Goal: Task Accomplishment & Management: Manage account settings

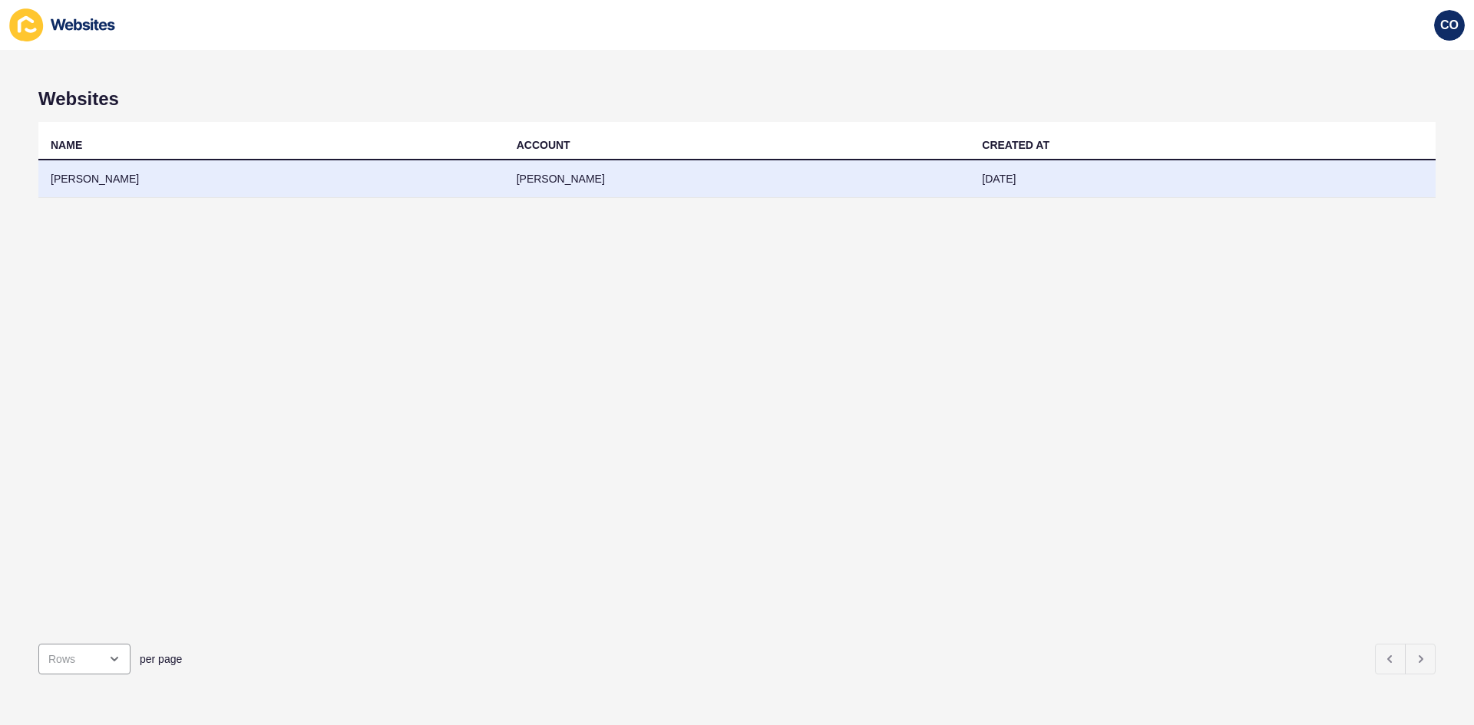
click at [122, 179] on td "[PERSON_NAME]" at bounding box center [271, 179] width 466 height 38
click at [130, 180] on td "Brookview Property Group" at bounding box center [271, 179] width 466 height 38
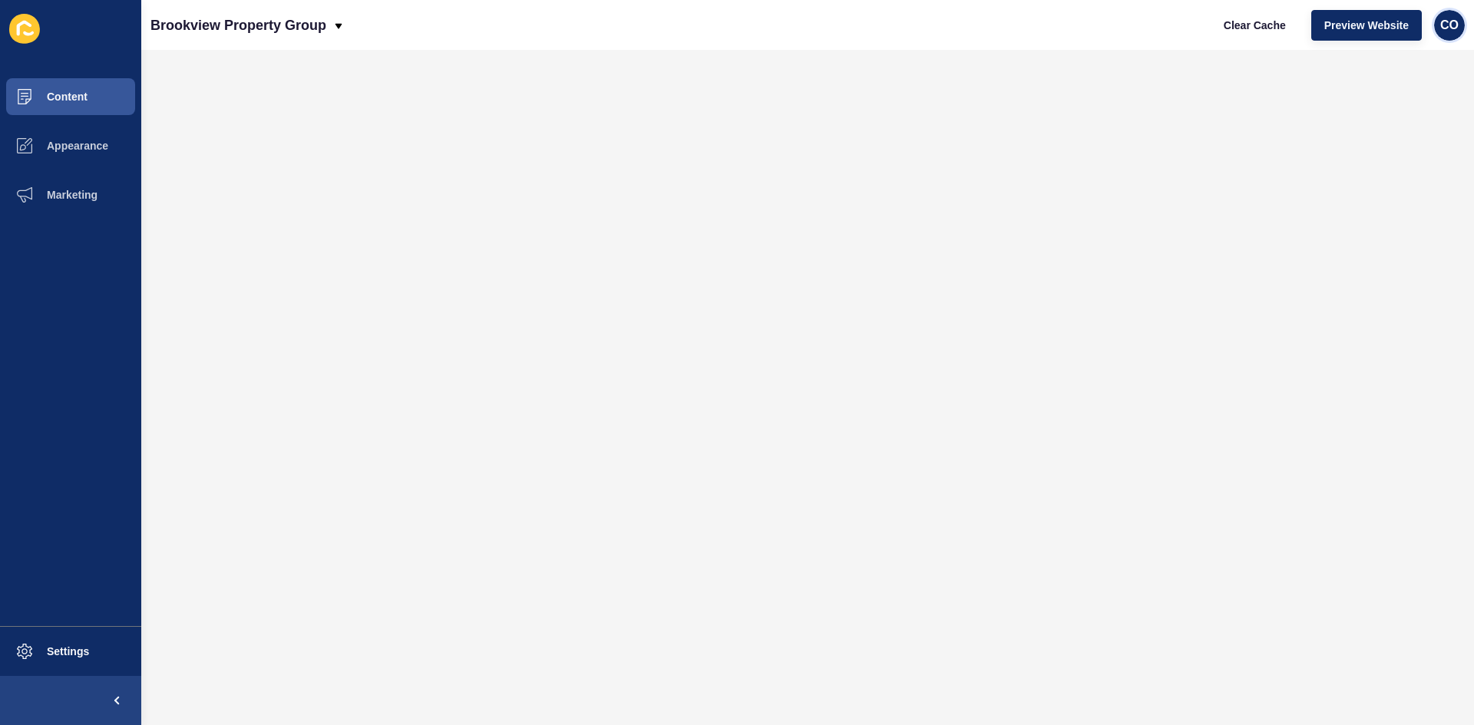
click at [1448, 22] on span "CO" at bounding box center [1449, 25] width 18 height 15
click at [1386, 134] on link "Logout" at bounding box center [1411, 128] width 113 height 34
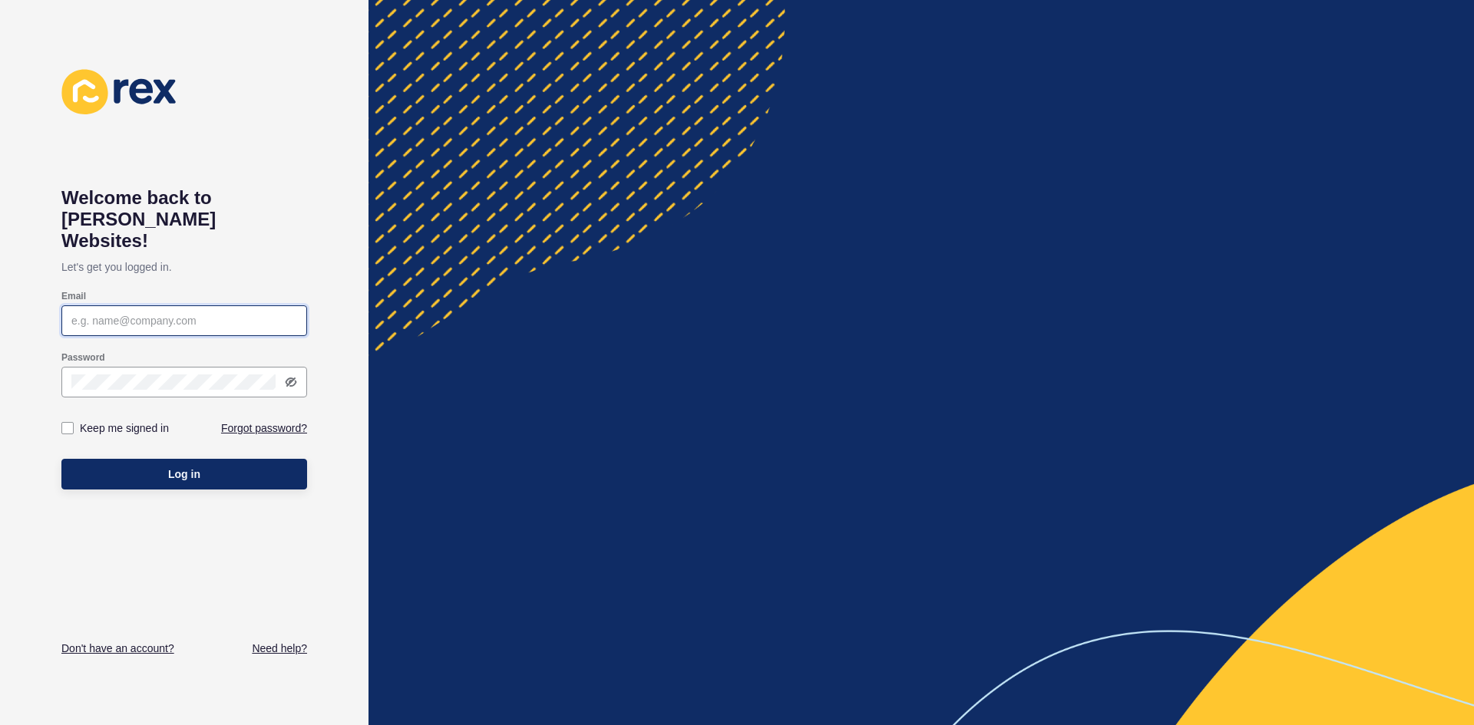
type input "[EMAIL_ADDRESS][PERSON_NAME][DOMAIN_NAME]"
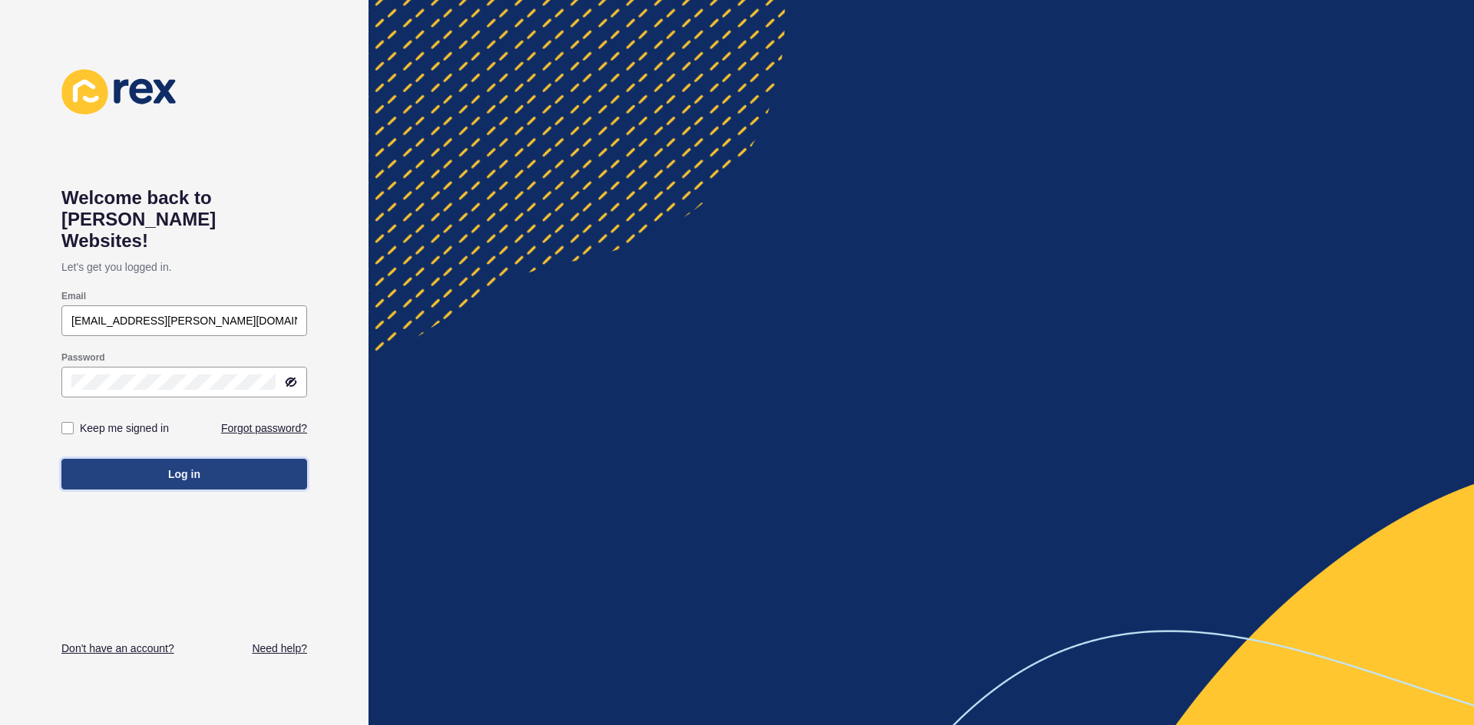
click at [167, 459] on button "Log in" at bounding box center [184, 474] width 246 height 31
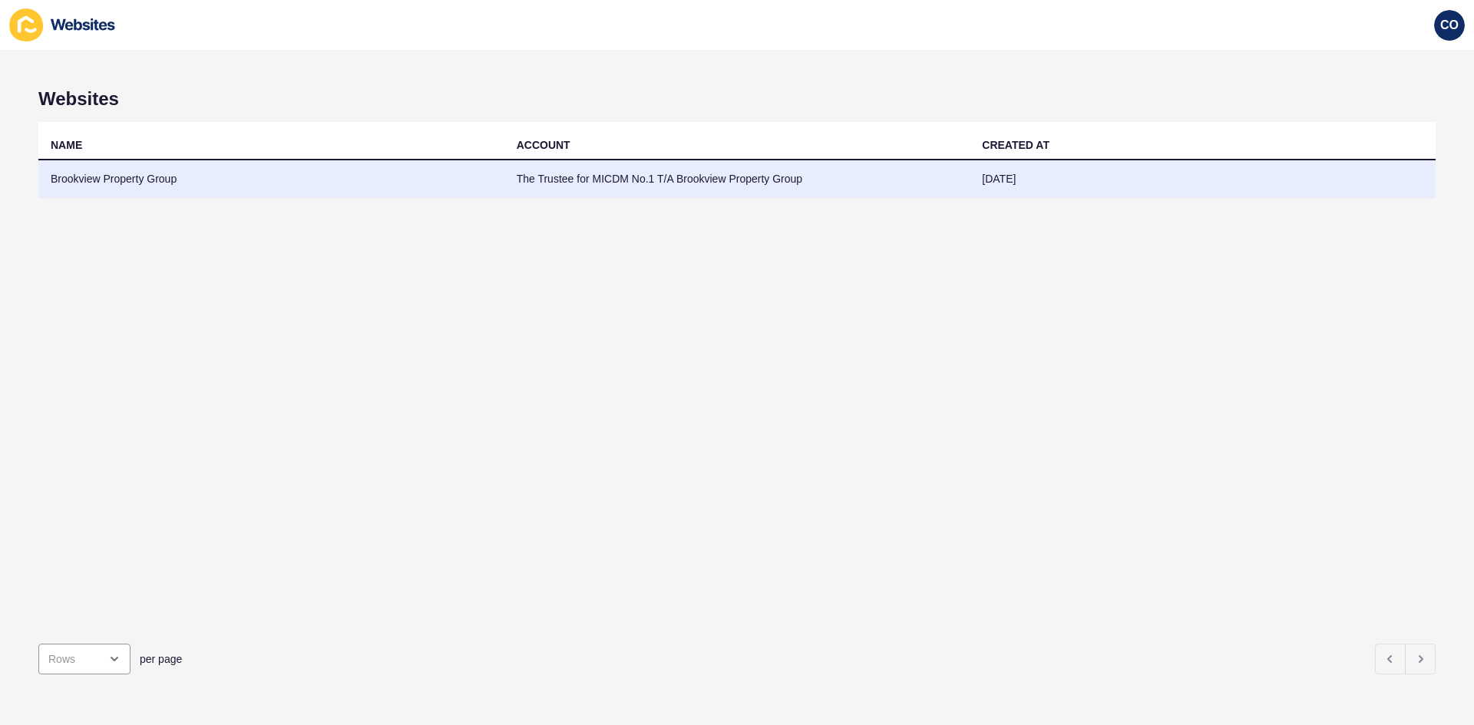
click at [153, 180] on td "Brookview Property Group" at bounding box center [271, 179] width 466 height 38
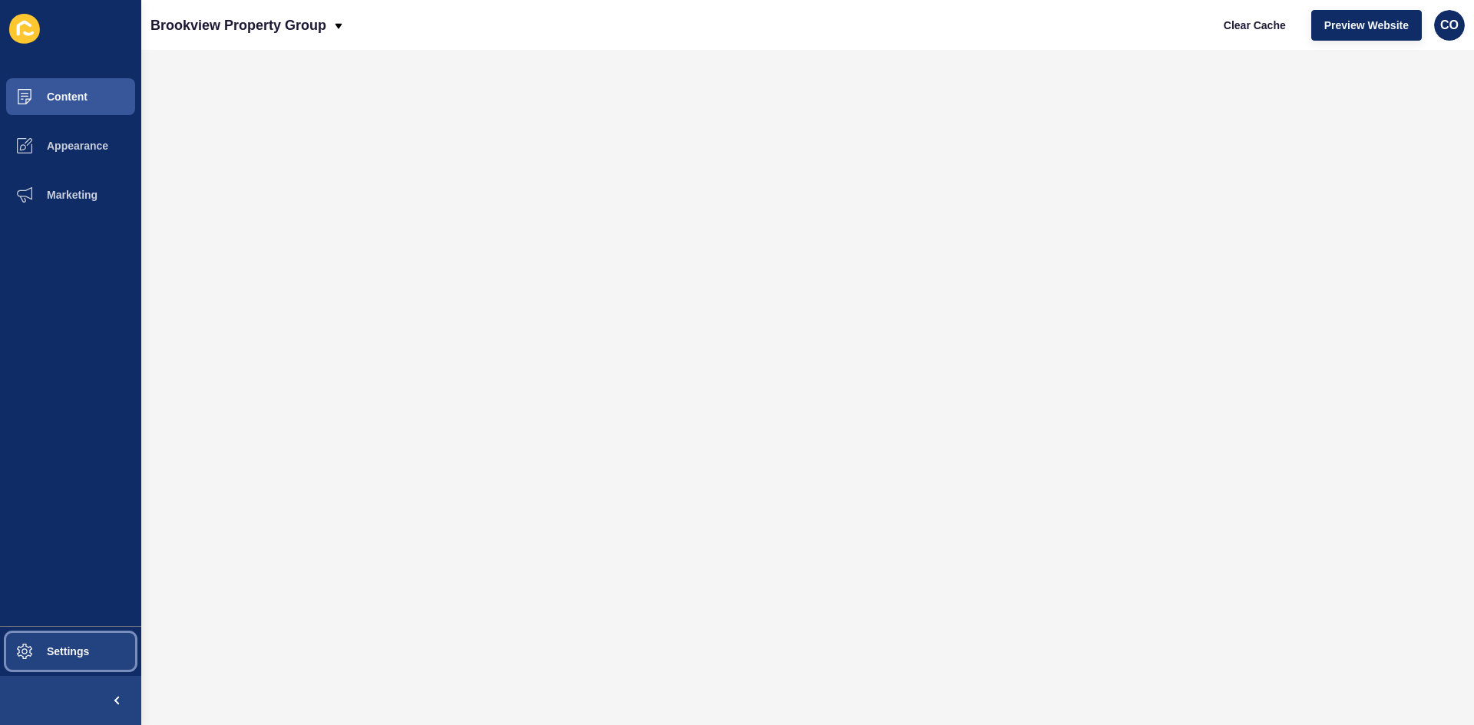
click at [105, 649] on button "Settings" at bounding box center [70, 651] width 141 height 49
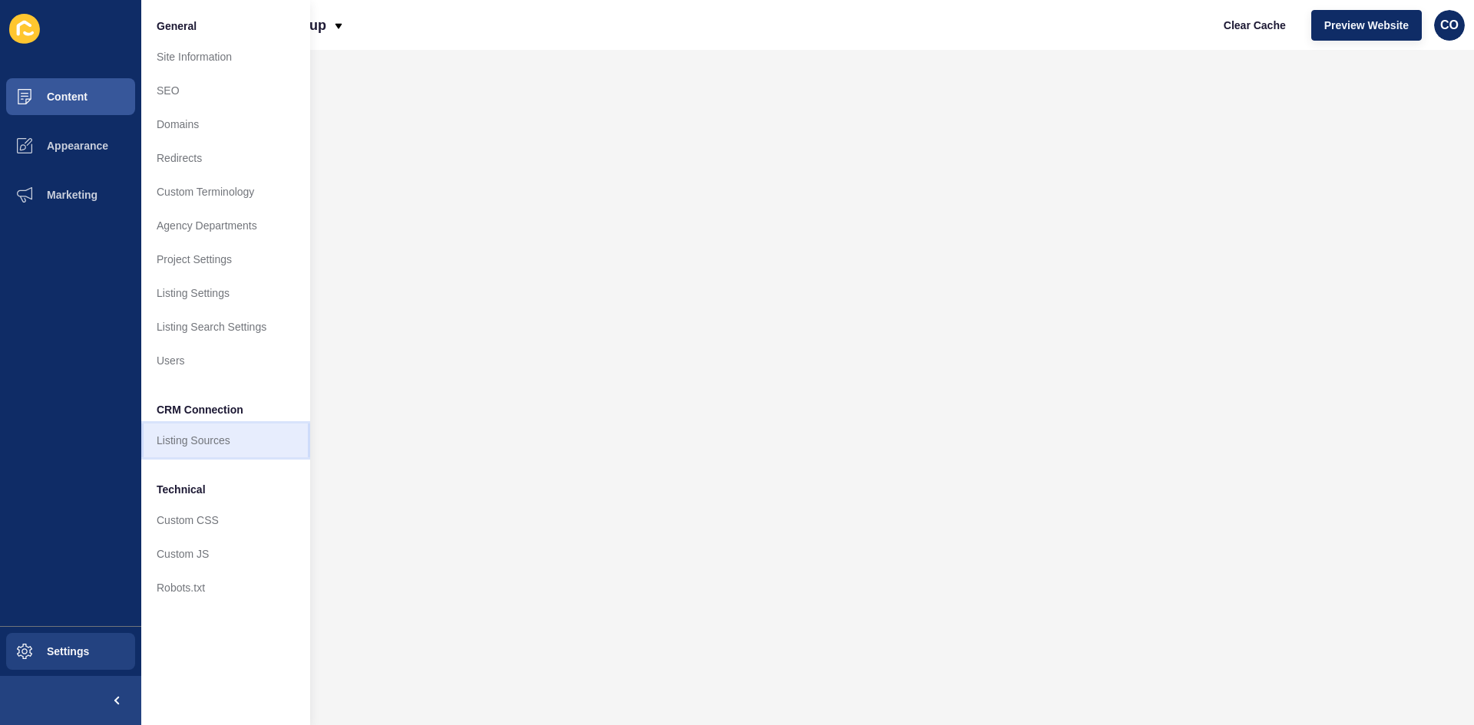
click at [213, 427] on link "Listing Sources" at bounding box center [225, 441] width 169 height 34
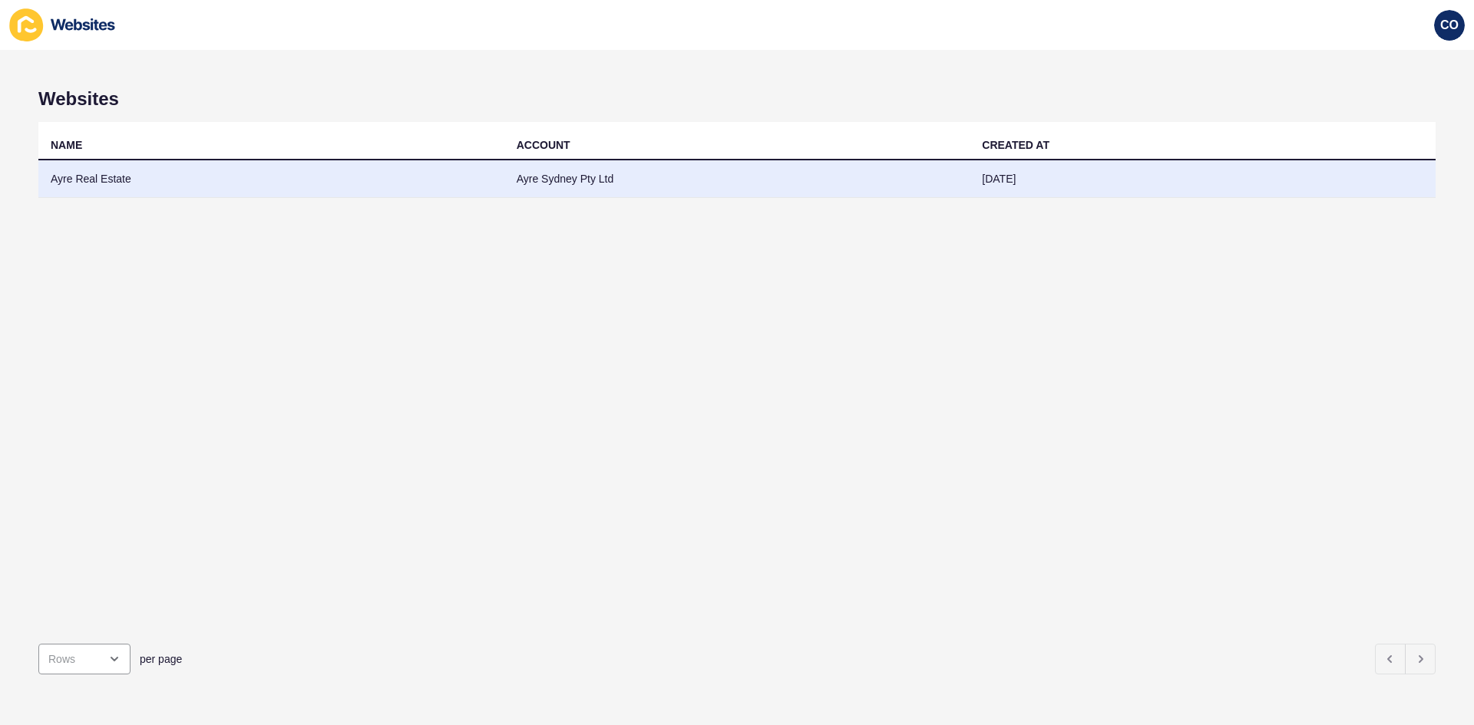
click at [76, 177] on td "Ayre Real Estate" at bounding box center [271, 179] width 466 height 38
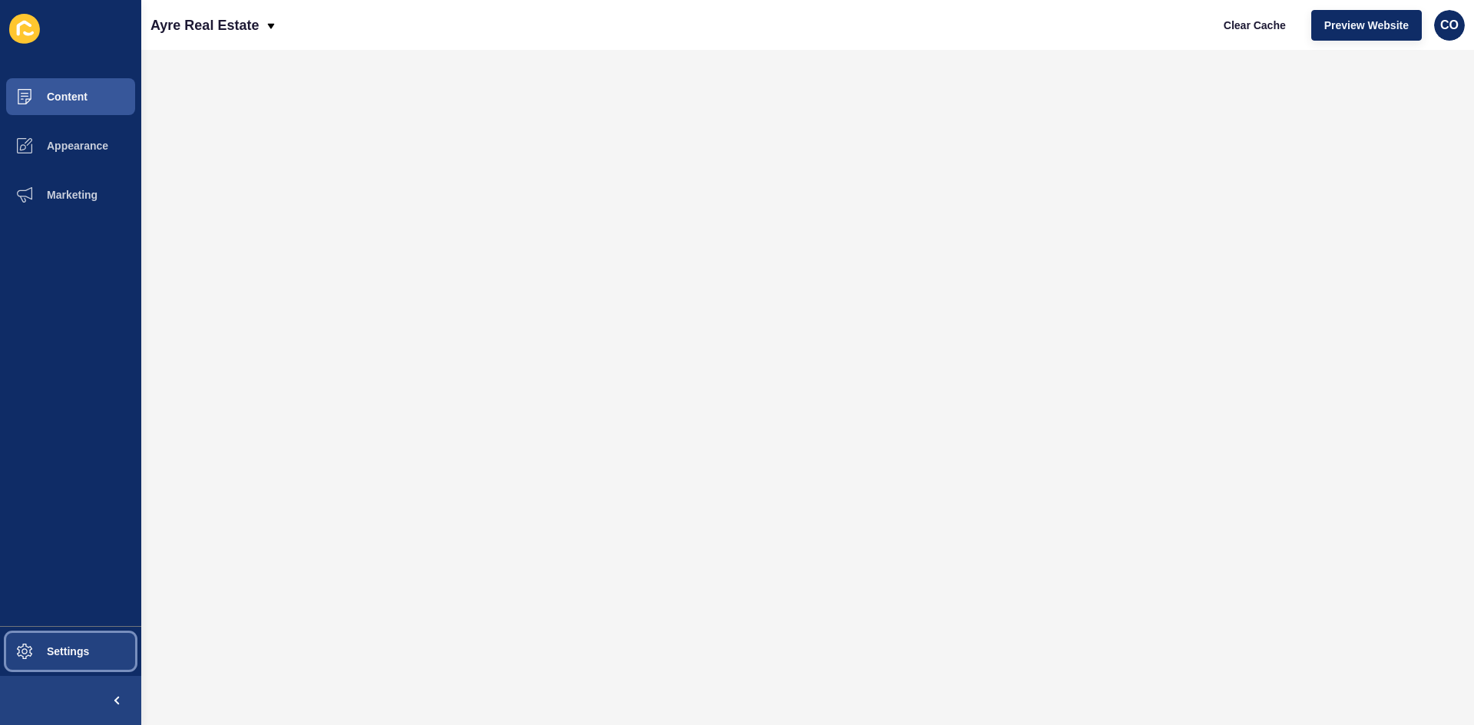
click at [72, 560] on span "Settings" at bounding box center [43, 651] width 91 height 12
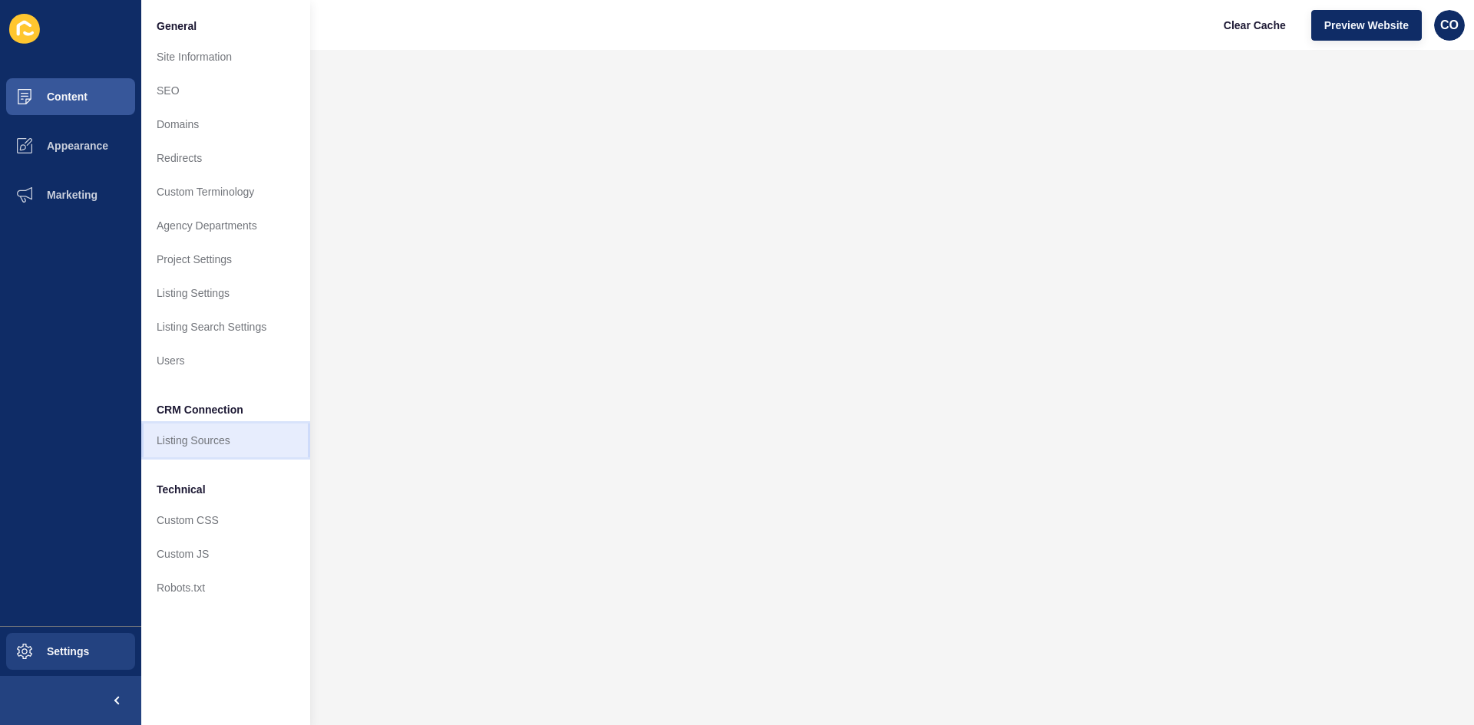
click at [217, 444] on link "Listing Sources" at bounding box center [225, 441] width 169 height 34
